Goal: Transaction & Acquisition: Purchase product/service

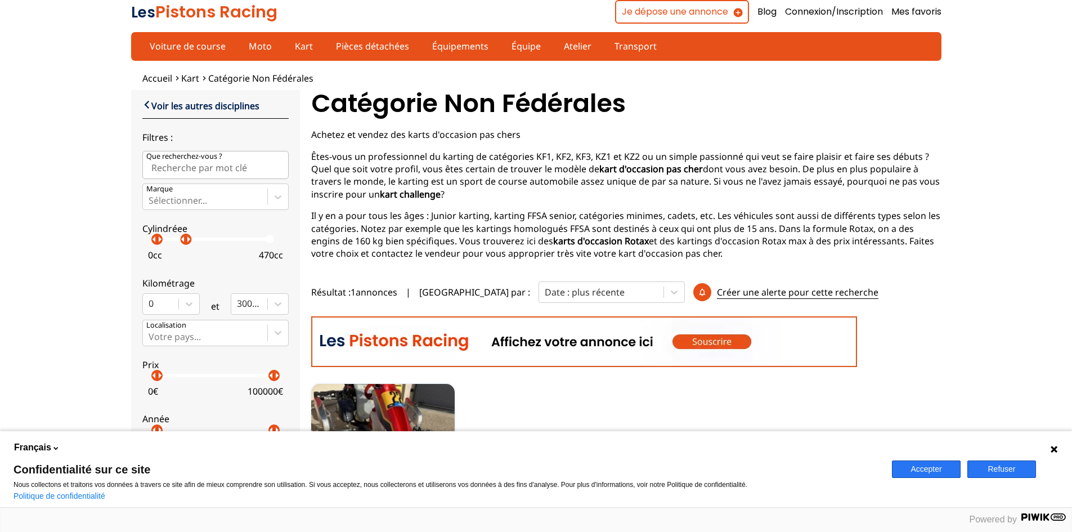
drag, startPoint x: 274, startPoint y: 242, endPoint x: 186, endPoint y: 249, distance: 88.6
click at [186, 249] on label "Cylindréee arrow_left arrow_right arrow_left arrow_right 0 cc 470 cc" at bounding box center [215, 239] width 146 height 50
click at [163, 245] on p "arrow_right" at bounding box center [165, 238] width 13 height 13
click at [224, 164] on input "Que recherchez-vous ?" at bounding box center [215, 165] width 146 height 28
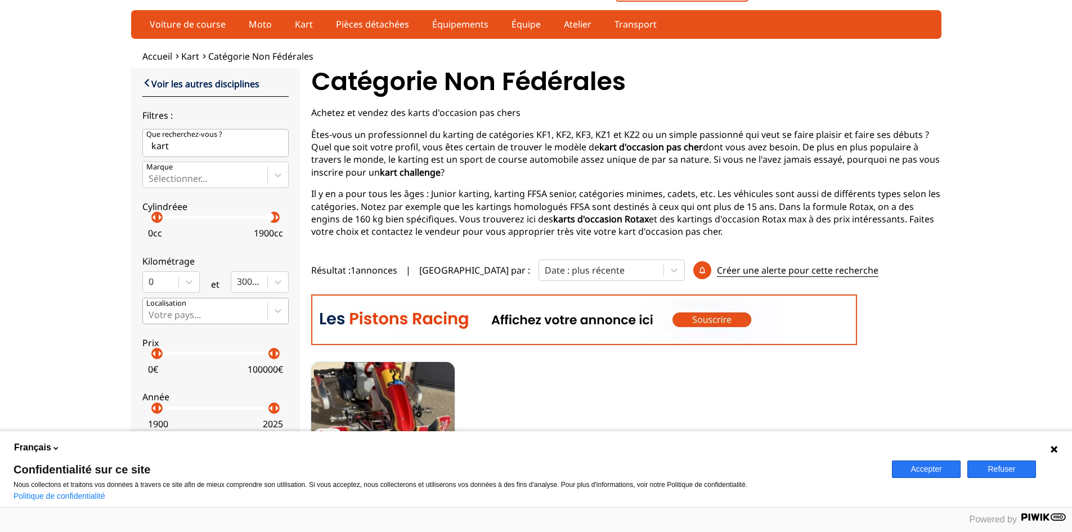
scroll to position [56, 0]
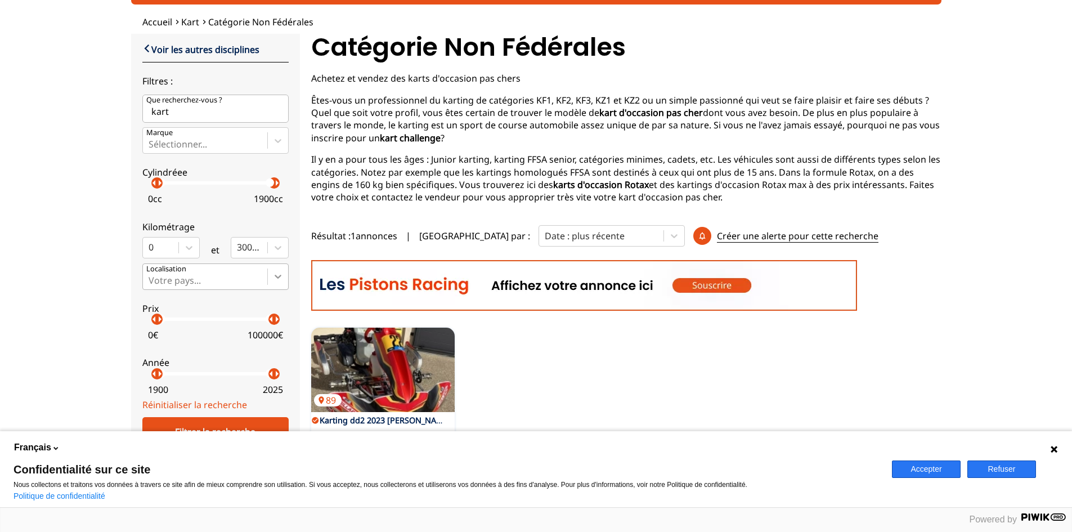
type input "kart"
click at [280, 274] on icon at bounding box center [277, 276] width 11 height 11
click at [151, 275] on input "Votre pays..." at bounding box center [149, 280] width 2 height 10
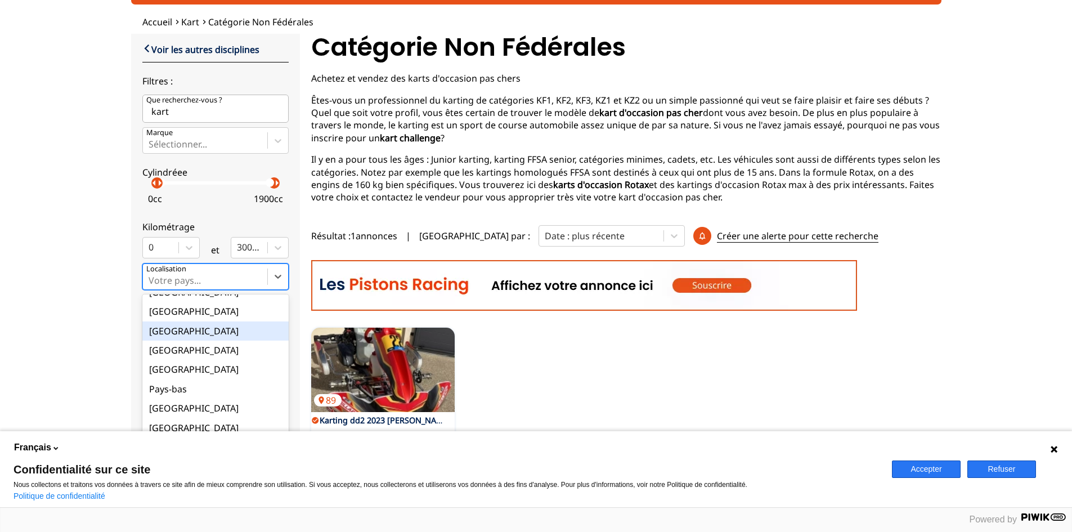
scroll to position [112, 0]
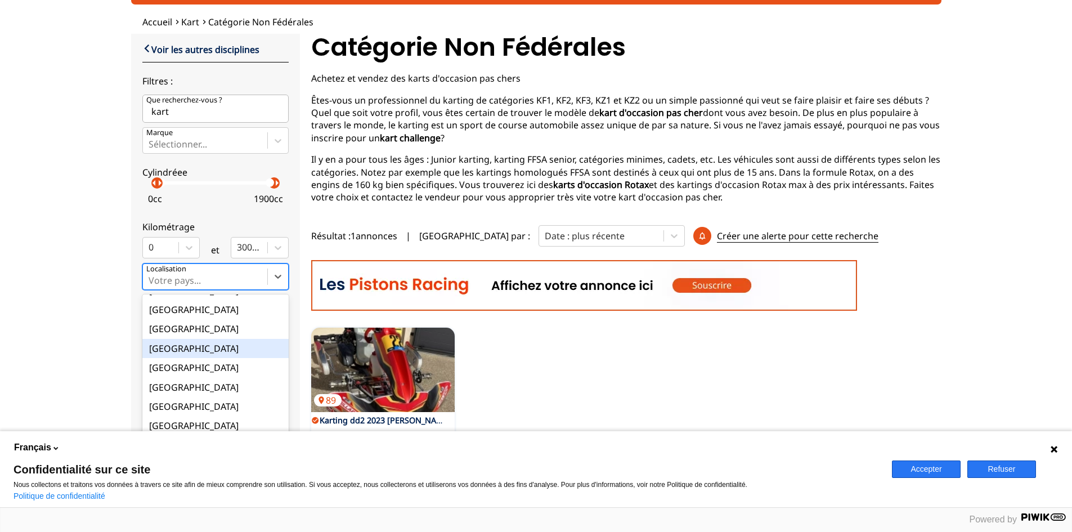
click at [185, 345] on div "[GEOGRAPHIC_DATA]" at bounding box center [215, 348] width 146 height 19
click at [151, 285] on input "option France focused, 9 of 18. 18 results available. Use Up and Down to choose…" at bounding box center [149, 280] width 2 height 10
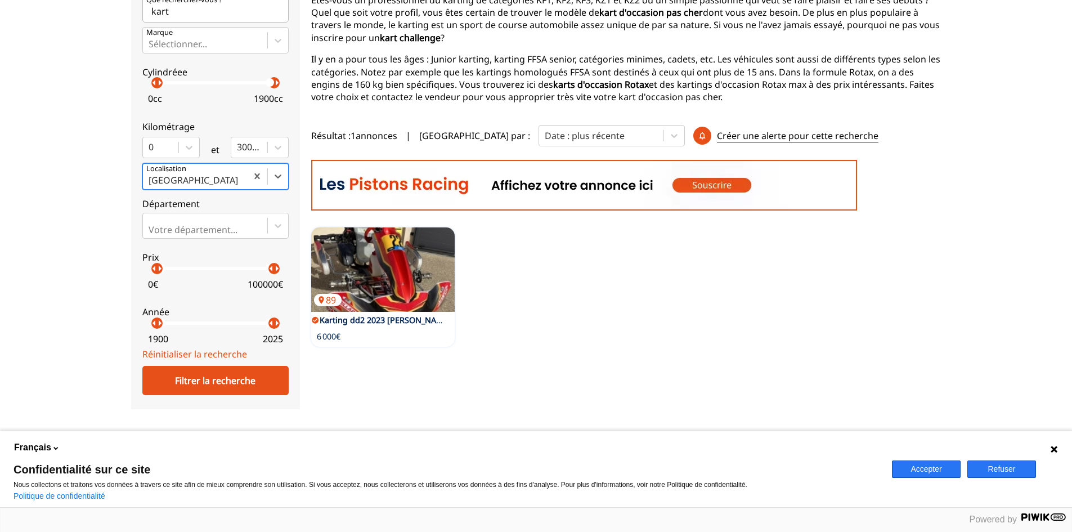
scroll to position [169, 0]
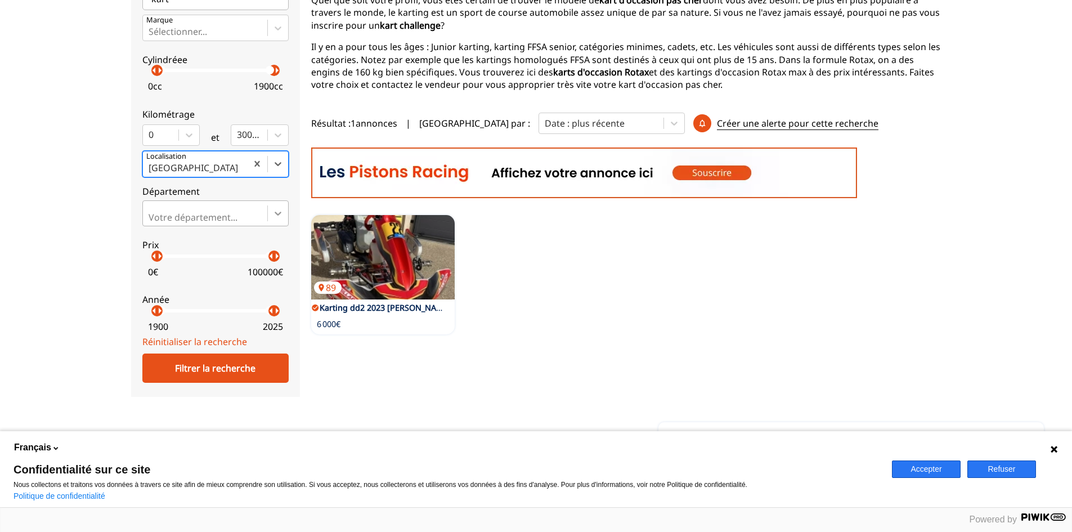
click at [267, 211] on div "Votre département..." at bounding box center [215, 213] width 146 height 26
click at [151, 212] on input "Votre département..." at bounding box center [149, 217] width 2 height 10
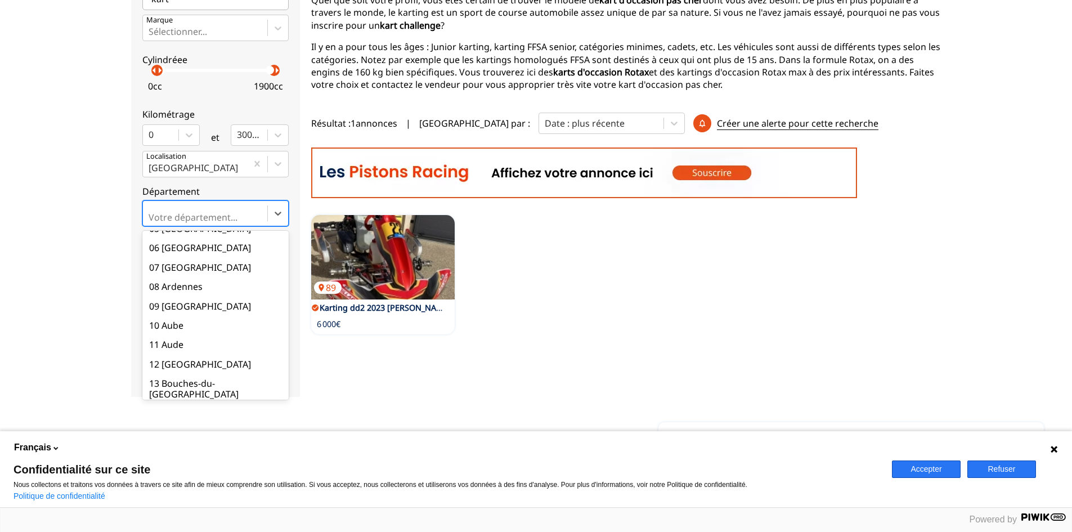
scroll to position [112, 0]
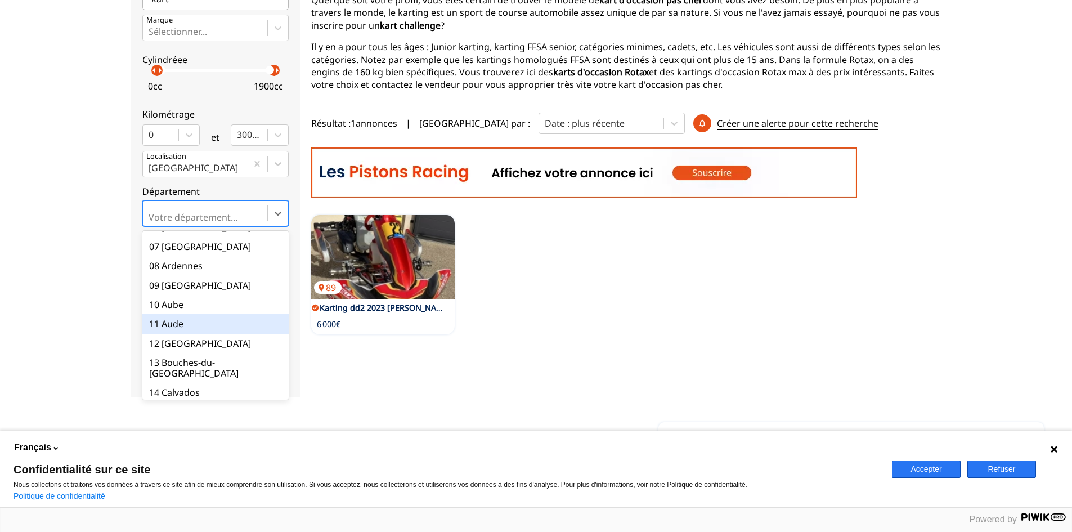
click at [192, 322] on div "11 Aude" at bounding box center [215, 323] width 146 height 19
click at [151, 222] on input "option 11 Aude focused, 11 of 101. 101 results available. Use Up and Down to ch…" at bounding box center [149, 217] width 2 height 10
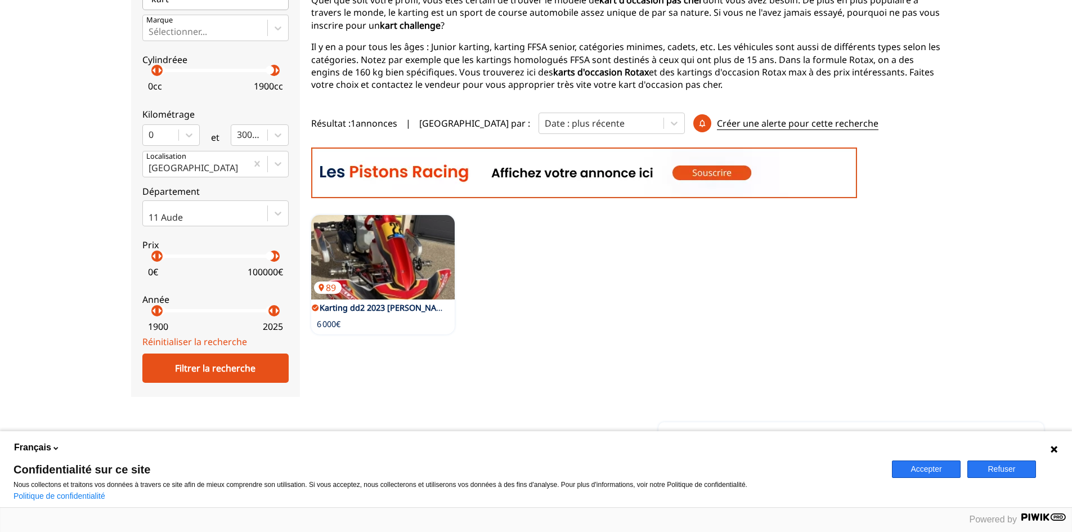
drag, startPoint x: 157, startPoint y: 257, endPoint x: 150, endPoint y: 263, distance: 9.2
click at [150, 263] on label "Prix arrow_left arrow_right arrow_left arrow_right 0 € 100000 €" at bounding box center [215, 256] width 146 height 50
drag, startPoint x: 273, startPoint y: 256, endPoint x: 159, endPoint y: 277, distance: 116.0
click at [159, 277] on label "Prix arrow_left arrow_right arrow_left arrow_right 0 € 2000 €" at bounding box center [215, 256] width 146 height 50
drag, startPoint x: 160, startPoint y: 314, endPoint x: 271, endPoint y: 338, distance: 114.0
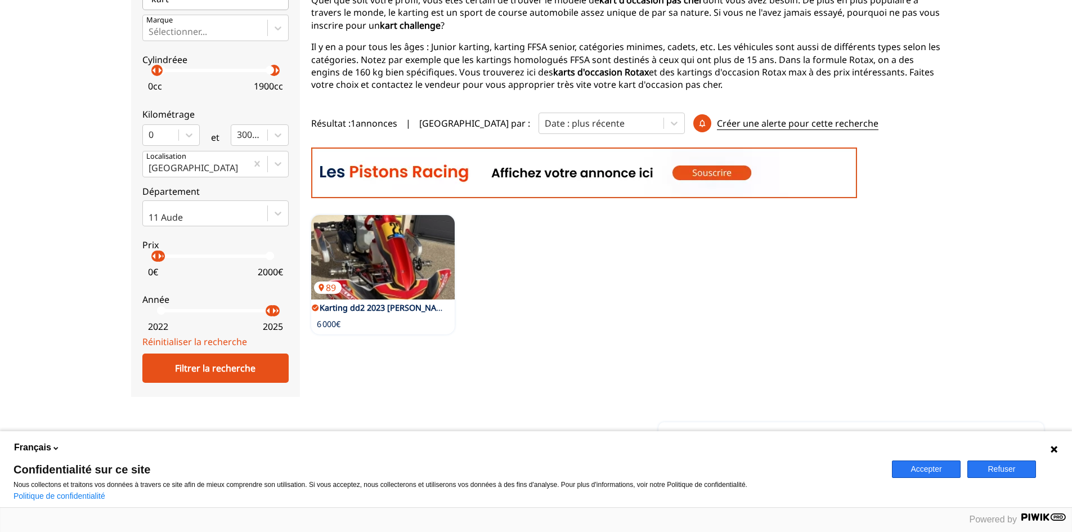
click at [271, 338] on form "close Voir les autres disciplines Filtres : Que recherchez-vous ? kart Marque S…" at bounding box center [215, 156] width 146 height 453
click at [258, 370] on div "Filtrer la recherche" at bounding box center [215, 367] width 146 height 29
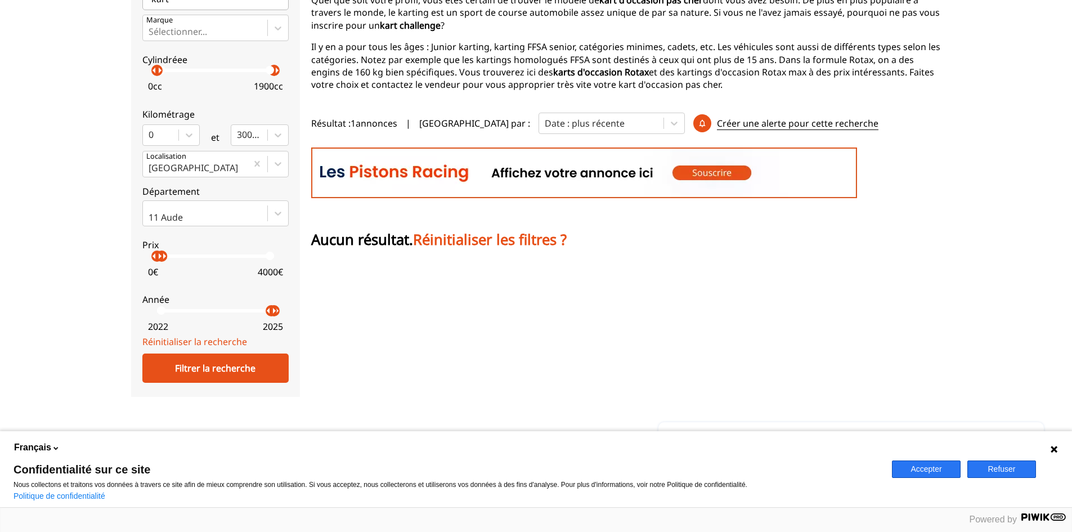
click at [157, 255] on p "arrow_right" at bounding box center [159, 255] width 13 height 13
click at [158, 255] on p "arrow_right" at bounding box center [160, 255] width 13 height 13
click at [157, 255] on p "arrow_right" at bounding box center [160, 255] width 13 height 13
drag, startPoint x: 271, startPoint y: 312, endPoint x: 258, endPoint y: 344, distance: 34.8
click at [261, 316] on p "arrow_right" at bounding box center [264, 310] width 13 height 13
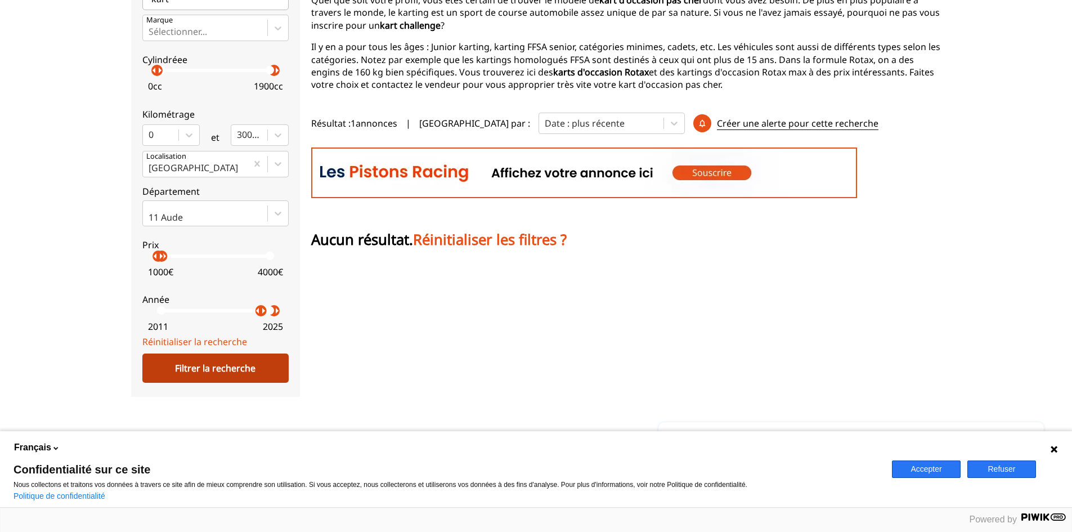
click at [254, 380] on div "Filtrer la recherche" at bounding box center [215, 367] width 146 height 29
